Goal: Complete application form

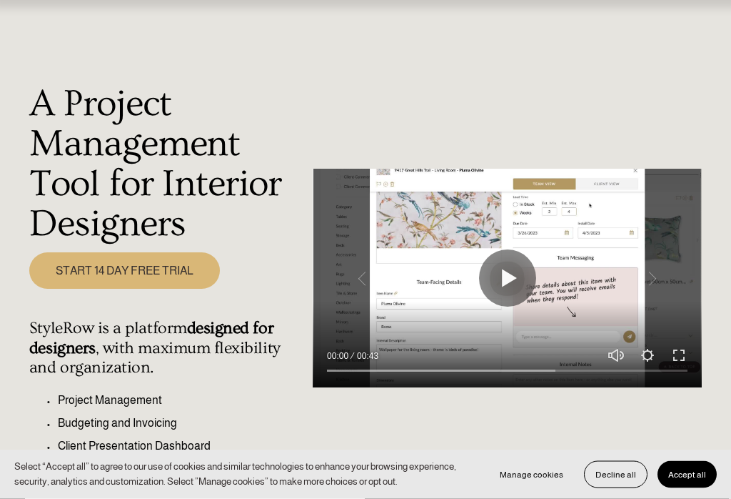
scroll to position [77, 0]
click at [508, 289] on button "Play" at bounding box center [507, 277] width 57 height 57
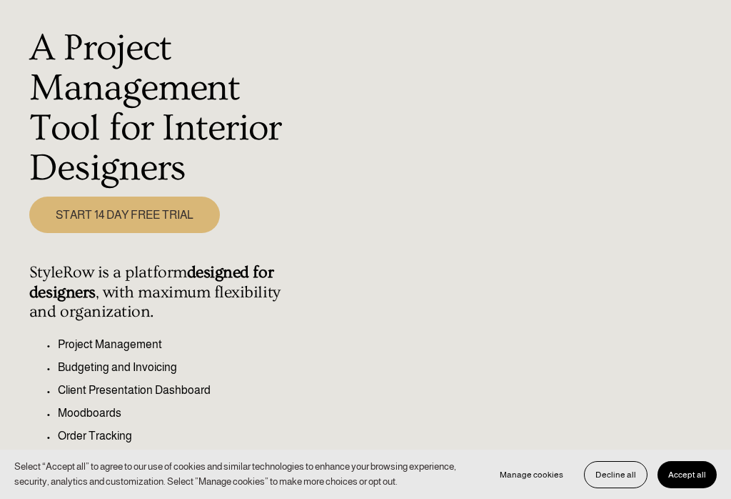
scroll to position [149, 0]
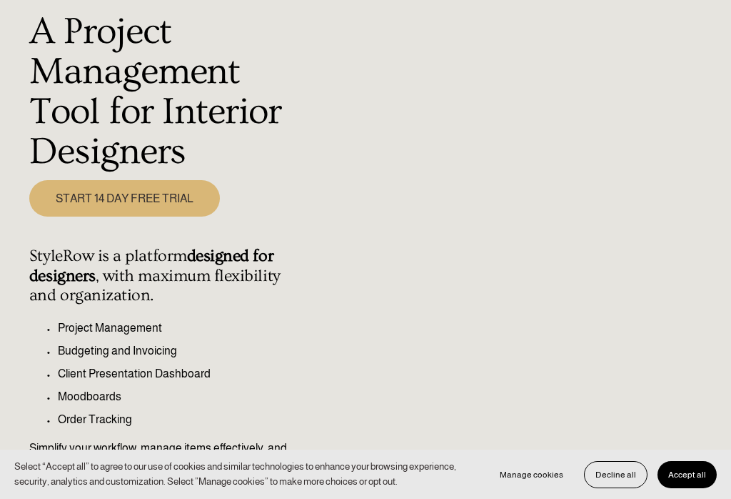
click at [706, 488] on button "Accept all" at bounding box center [687, 474] width 59 height 27
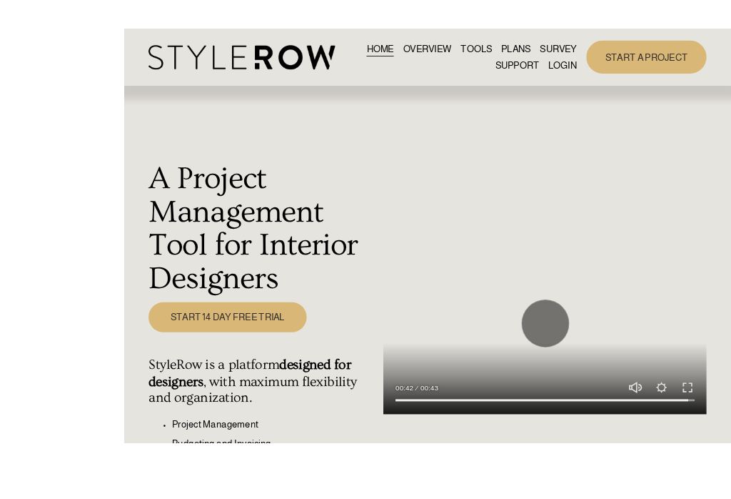
scroll to position [91, 0]
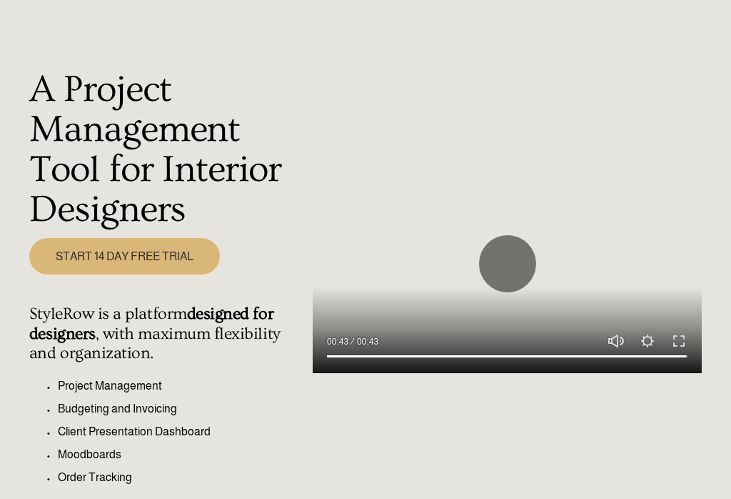
type input "100"
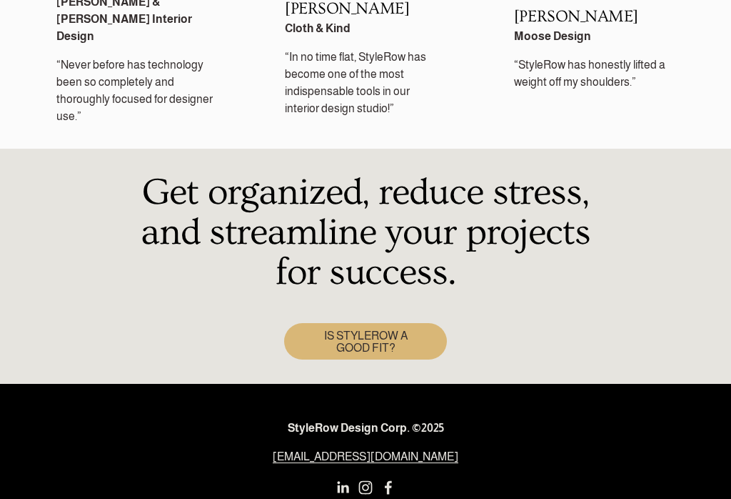
scroll to position [2160, 0]
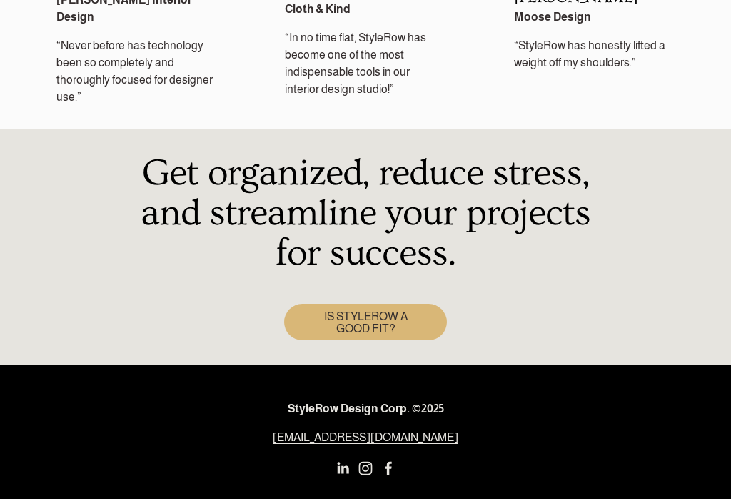
click at [395, 304] on link "IS STYLEROW A GOOD FIT?" at bounding box center [365, 322] width 162 height 37
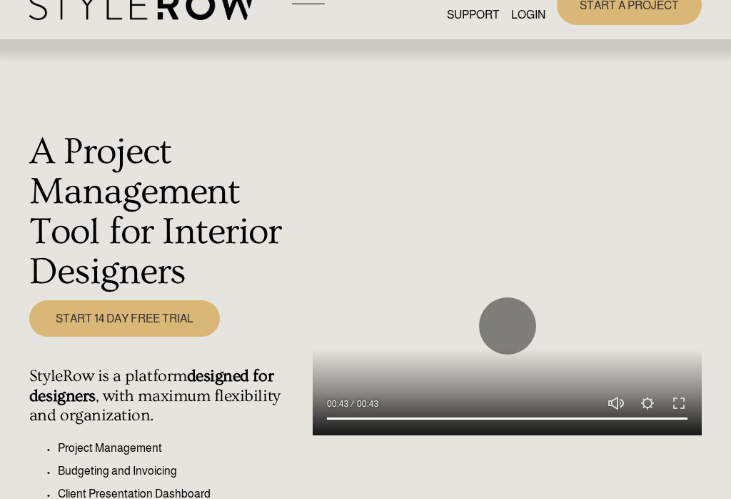
scroll to position [0, 0]
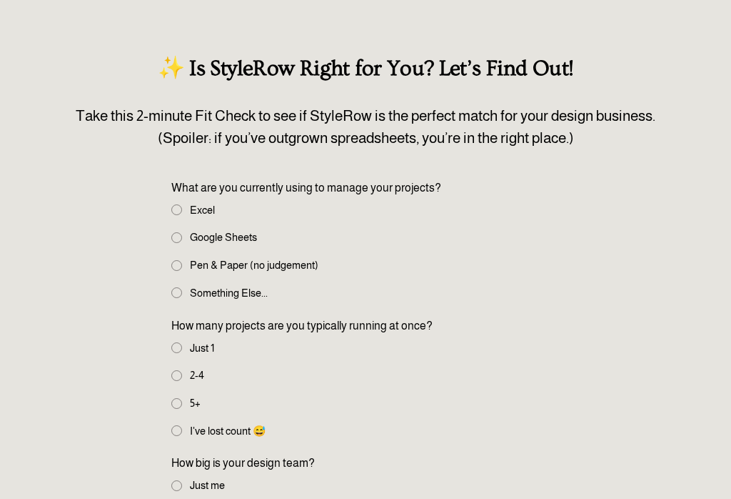
scroll to position [109, 0]
click at [174, 296] on input "Something Else..." at bounding box center [176, 292] width 11 height 11
radio input "true"
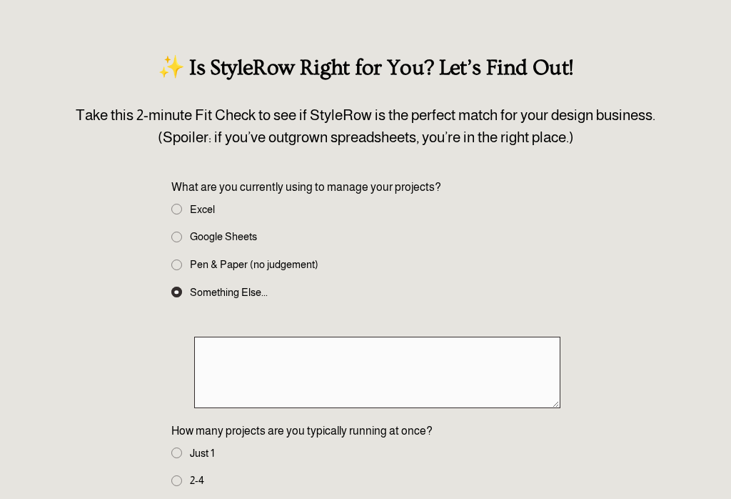
click at [216, 367] on textarea at bounding box center [377, 371] width 366 height 71
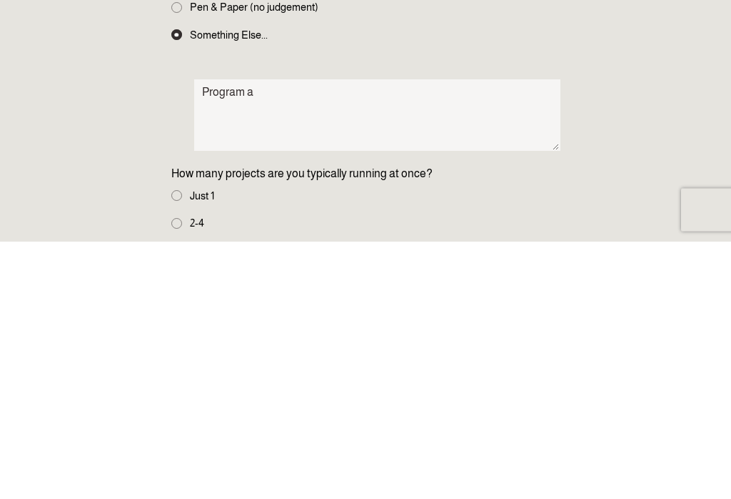
scroll to position [367, 0]
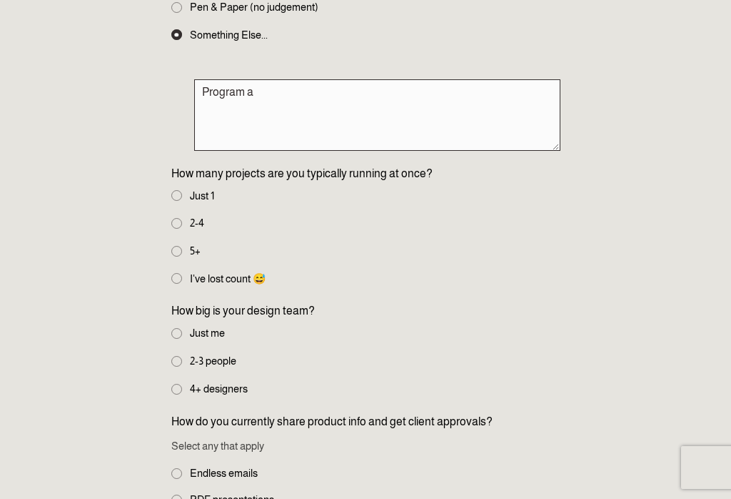
type textarea "Program a"
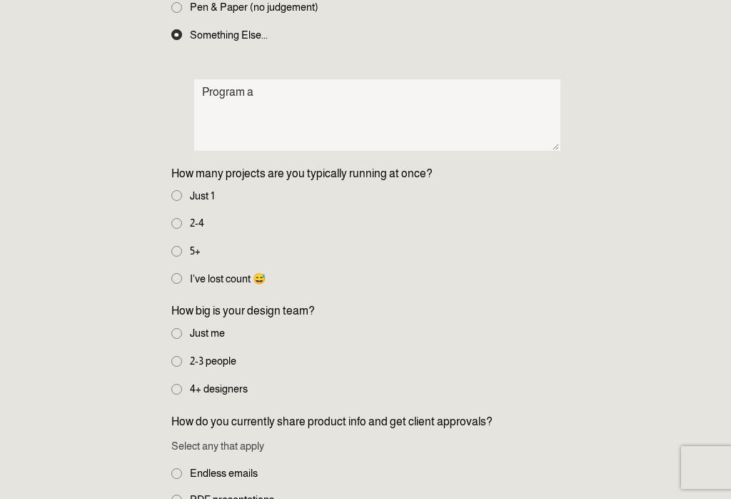
click at [172, 206] on fieldset "How many projects are you typically running at once? Just 1 2-4 5+ I've lost co…" at bounding box center [365, 227] width 389 height 124
click at [171, 194] on input "Just 1" at bounding box center [176, 195] width 11 height 11
radio input "true"
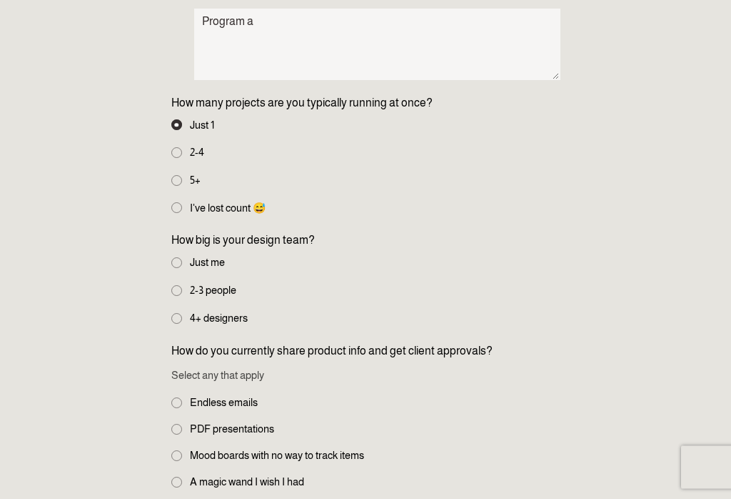
scroll to position [442, 0]
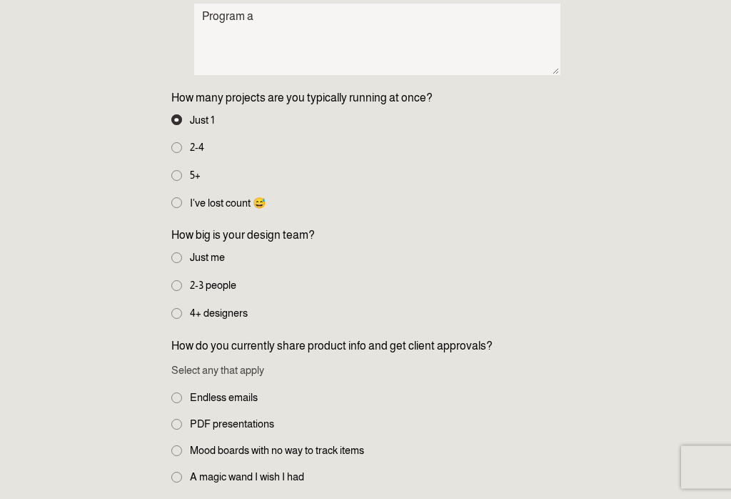
click at [179, 261] on input "Just me" at bounding box center [176, 258] width 11 height 11
radio input "true"
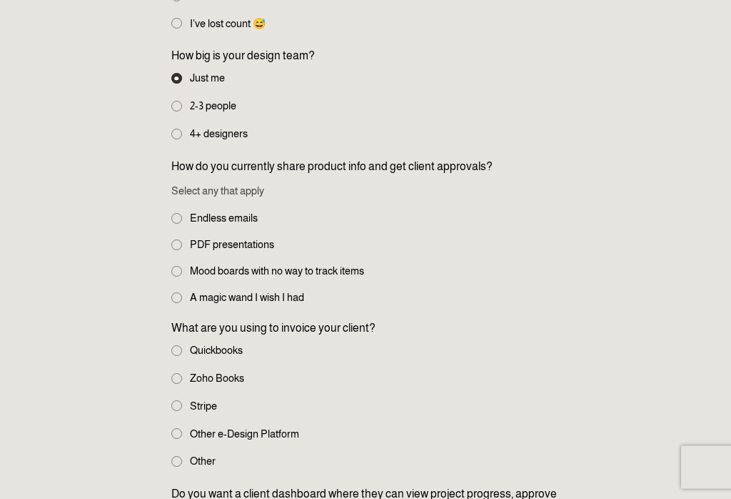
scroll to position [622, 0]
click at [174, 278] on label "Mood boards with no way to track items" at bounding box center [269, 271] width 196 height 16
click at [174, 276] on input "Mood boards with no way to track items" at bounding box center [176, 271] width 11 height 11
checkbox input "true"
click at [176, 250] on input "PDF presentations" at bounding box center [176, 244] width 11 height 11
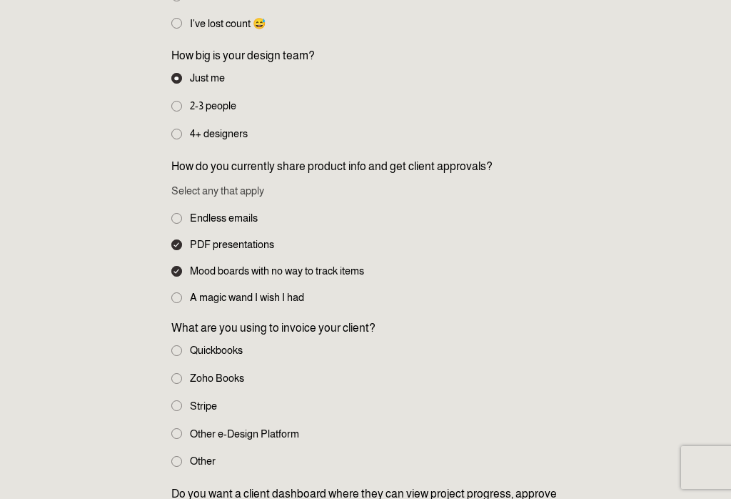
checkbox input "true"
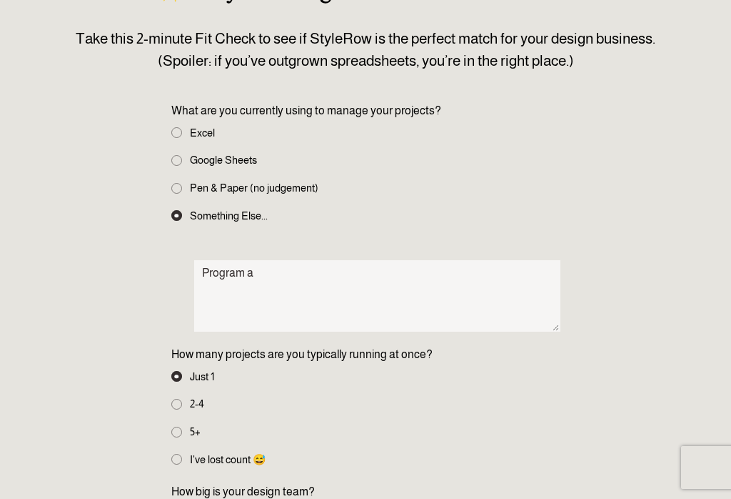
scroll to position [186, 0]
click at [179, 189] on input "Pen & Paper (no judgement)" at bounding box center [176, 189] width 11 height 11
radio input "true"
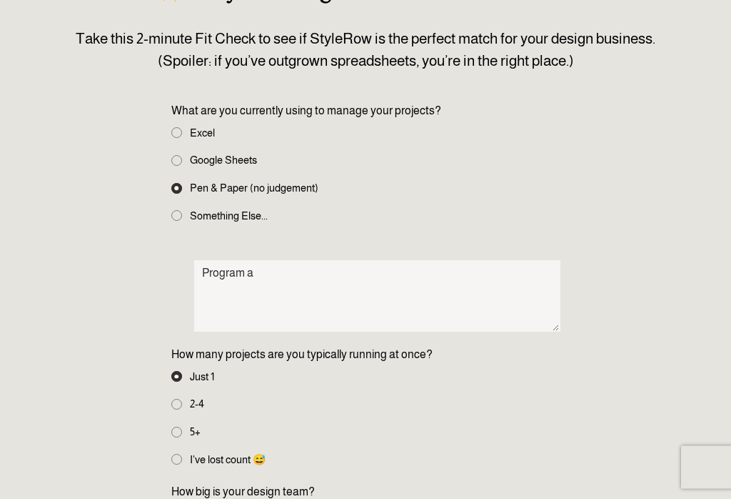
scroll to position [186, 0]
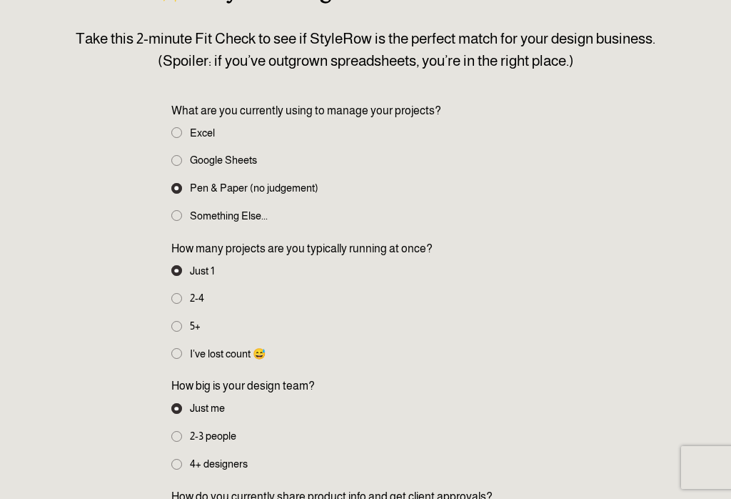
click at [176, 220] on input "Something Else..." at bounding box center [176, 215] width 11 height 11
radio input "true"
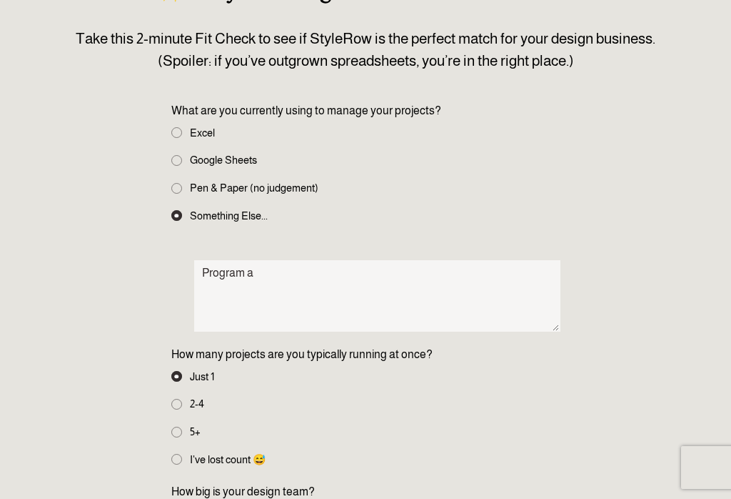
click at [171, 203] on fieldset "What are you currently using to manage your projects? Excel Google Sheets Pen &…" at bounding box center [365, 164] width 389 height 124
click at [174, 187] on input "Pen & Paper (no judgement)" at bounding box center [176, 188] width 11 height 11
radio input "true"
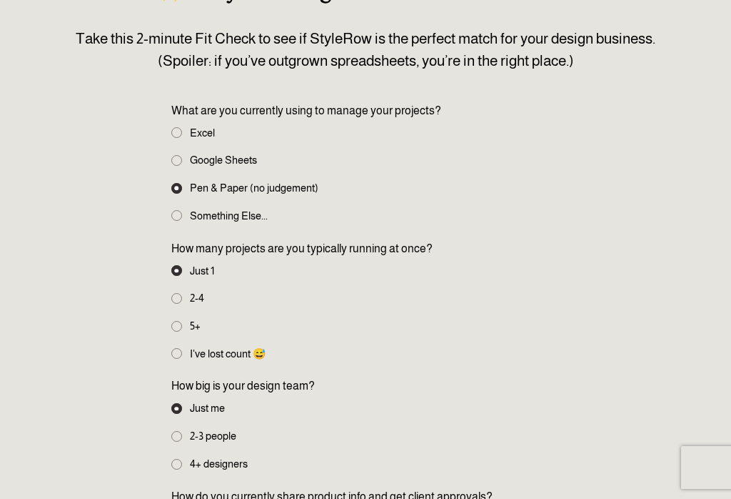
click at [171, 222] on label "Something Else..." at bounding box center [220, 216] width 99 height 16
click at [171, 221] on input "Something Else..." at bounding box center [176, 215] width 11 height 11
radio input "true"
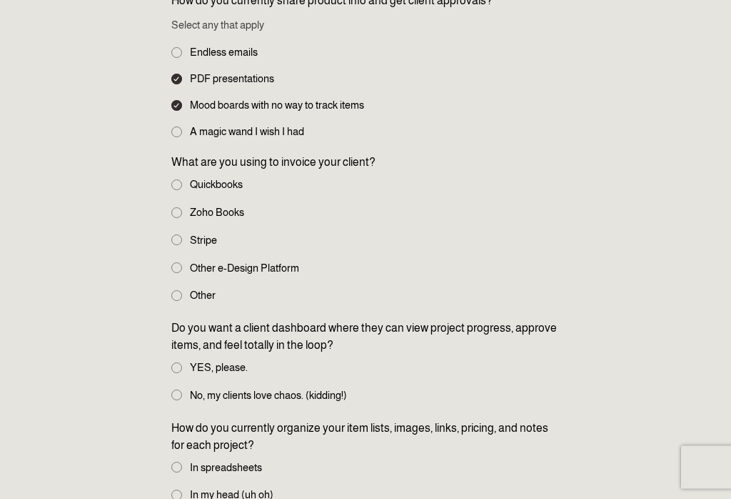
scroll to position [788, 0]
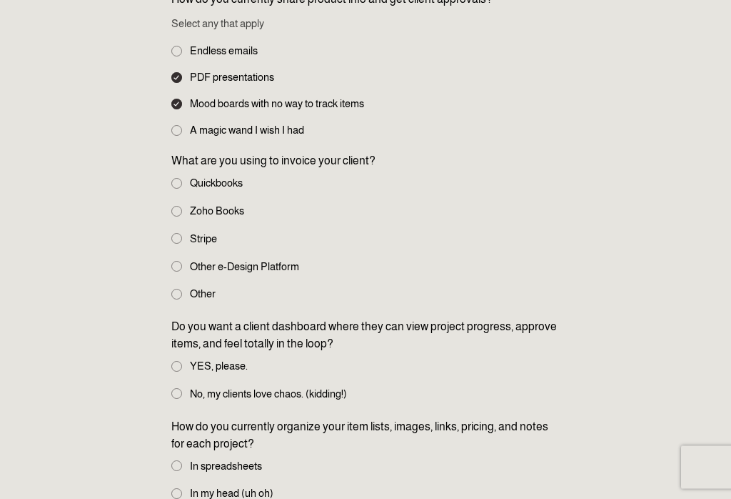
click at [166, 301] on div "✨ Is StyleRow Right for You? Let’s Find Out! Take this 2-minute Fit Check to se…" at bounding box center [365, 187] width 731 height 1622
click at [166, 299] on div "✨ Is StyleRow Right for You? Let’s Find Out! Take this 2-minute Fit Check to se…" at bounding box center [365, 187] width 731 height 1622
click at [171, 301] on label "Other" at bounding box center [194, 294] width 47 height 16
click at [171, 300] on input "Other" at bounding box center [176, 294] width 11 height 11
radio input "true"
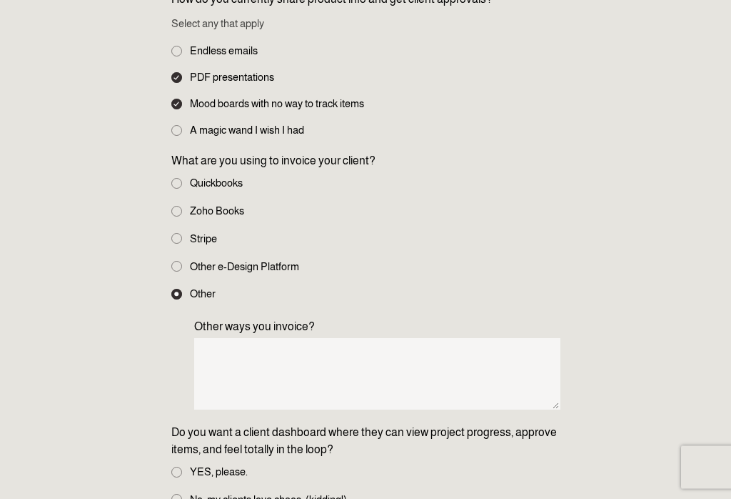
scroll to position [789, 0]
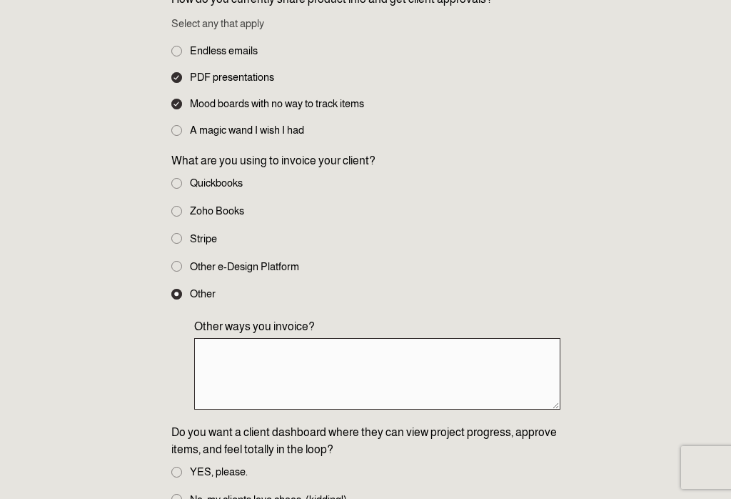
click at [241, 374] on textarea "Other ways you invoice?" at bounding box center [377, 373] width 366 height 71
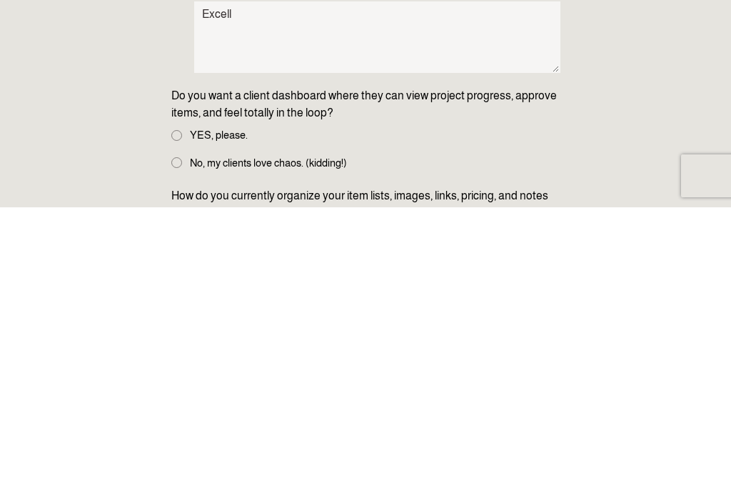
scroll to position [1126, 0]
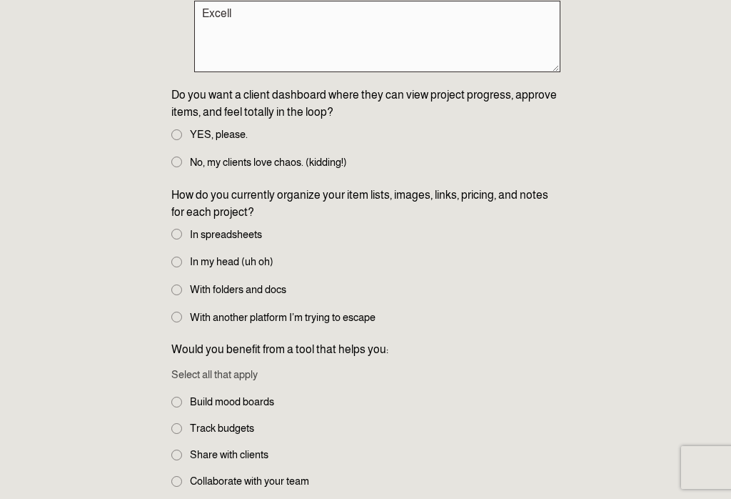
type textarea "Excell"
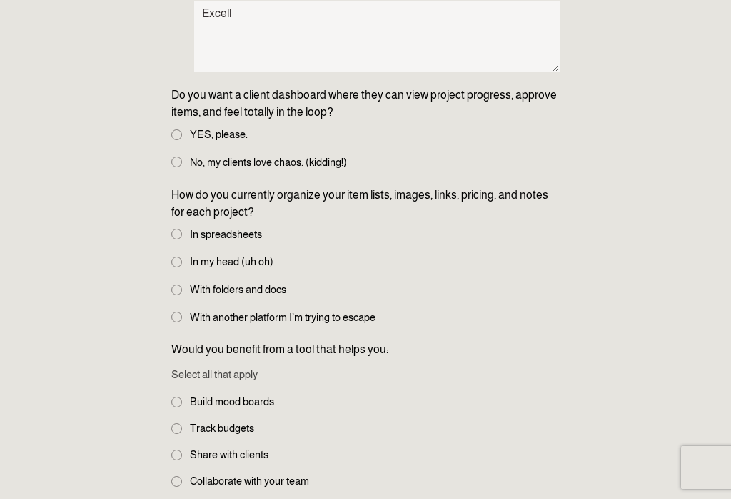
click at [174, 139] on input "YES, please." at bounding box center [176, 134] width 11 height 11
radio input "true"
click at [173, 325] on label "With another platform I’m trying to escape" at bounding box center [274, 317] width 207 height 16
click at [173, 322] on input "With another platform I’m trying to escape" at bounding box center [176, 316] width 11 height 11
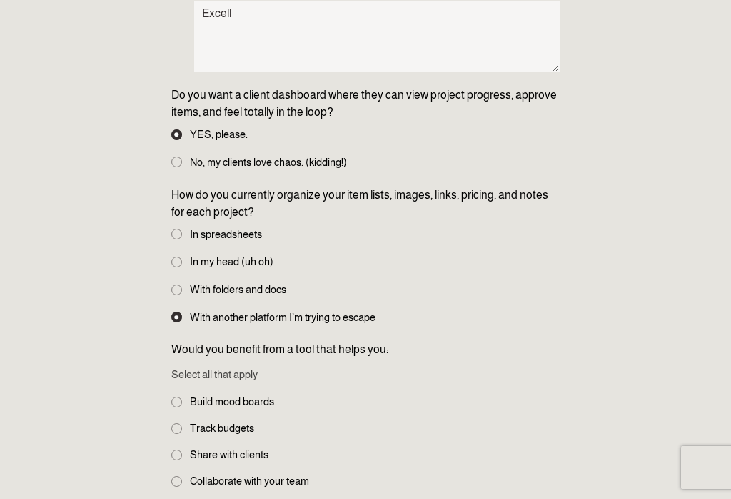
radio input "true"
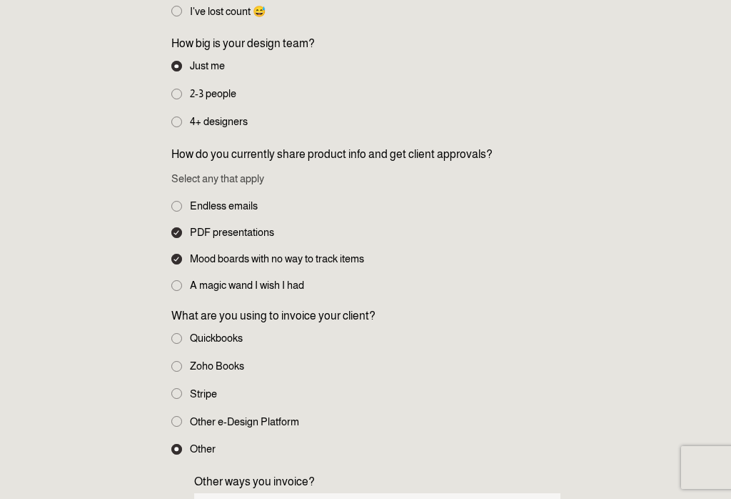
scroll to position [624, 0]
